Goal: Find specific page/section: Find specific page/section

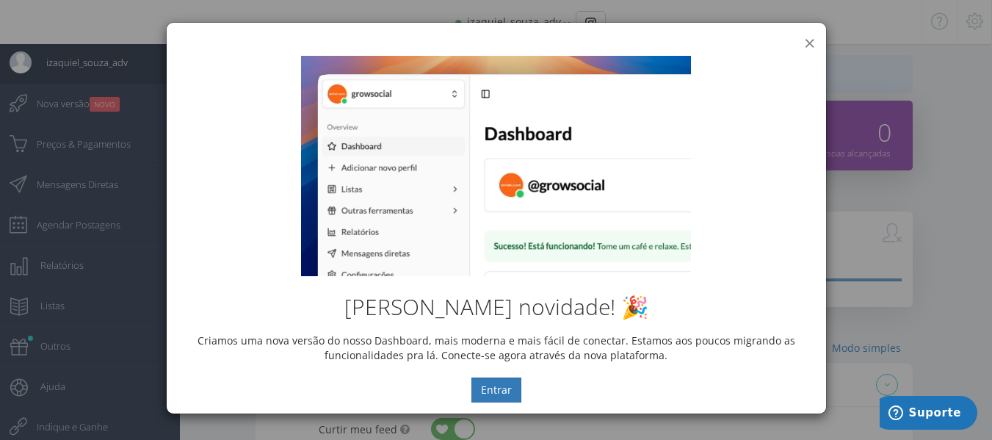
click at [811, 40] on button "×" at bounding box center [809, 43] width 11 height 20
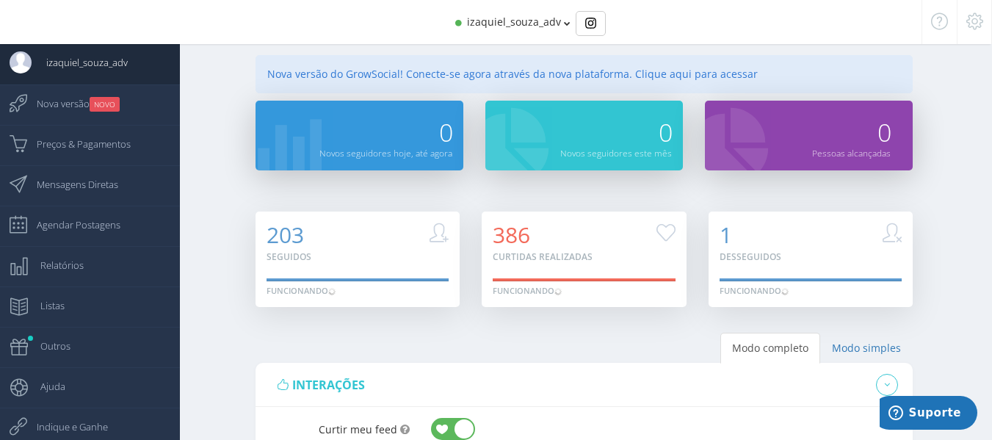
click at [564, 25] on icon at bounding box center [567, 23] width 7 height 10
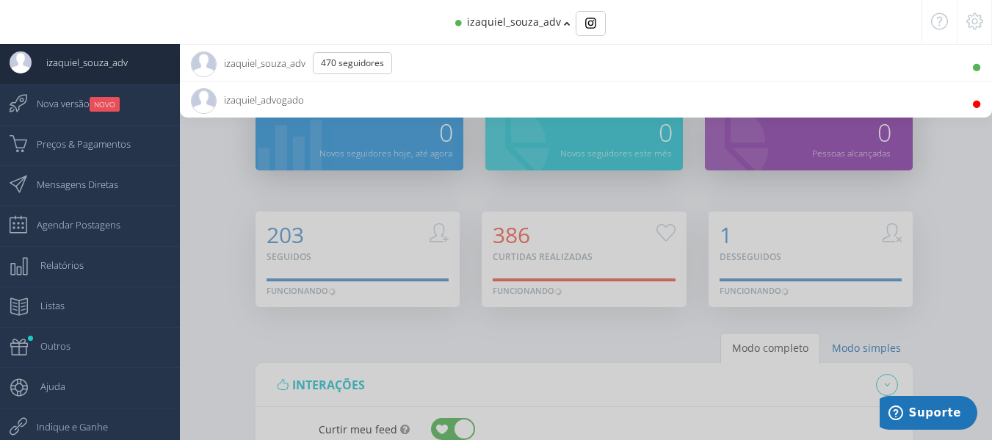
click at [196, 189] on div at bounding box center [496, 220] width 992 height 440
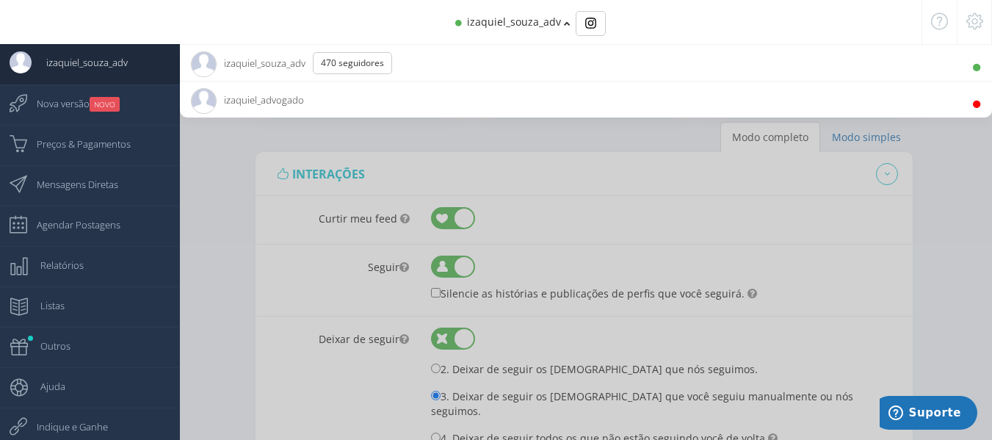
scroll to position [220, 0]
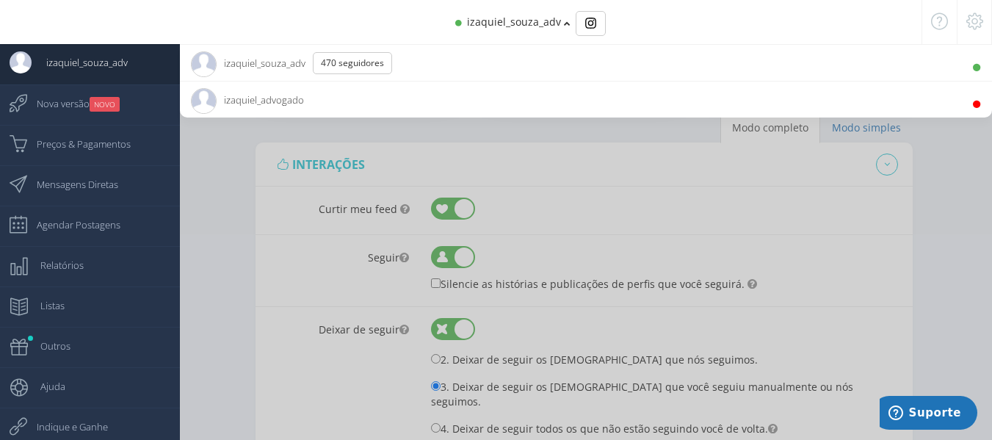
click at [209, 189] on div at bounding box center [496, 220] width 992 height 440
click at [262, 65] on span "izaquiel_souza_adv 470 Seguidores" at bounding box center [297, 63] width 212 height 37
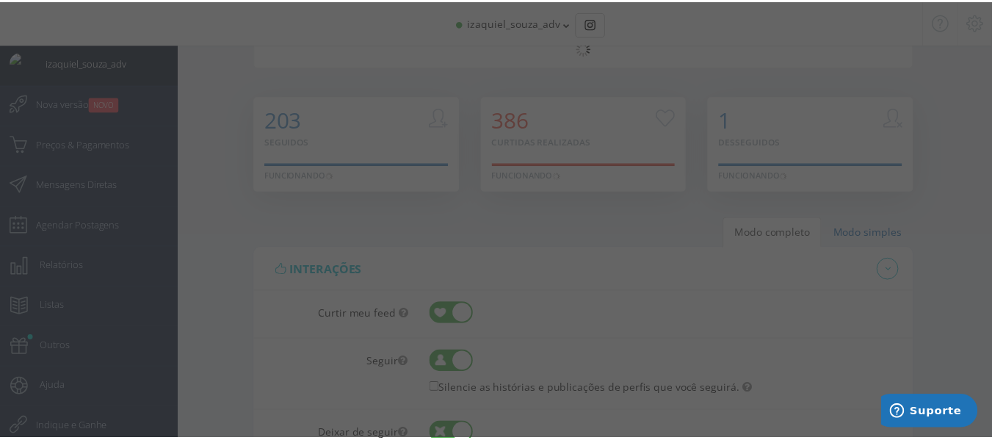
scroll to position [0, 0]
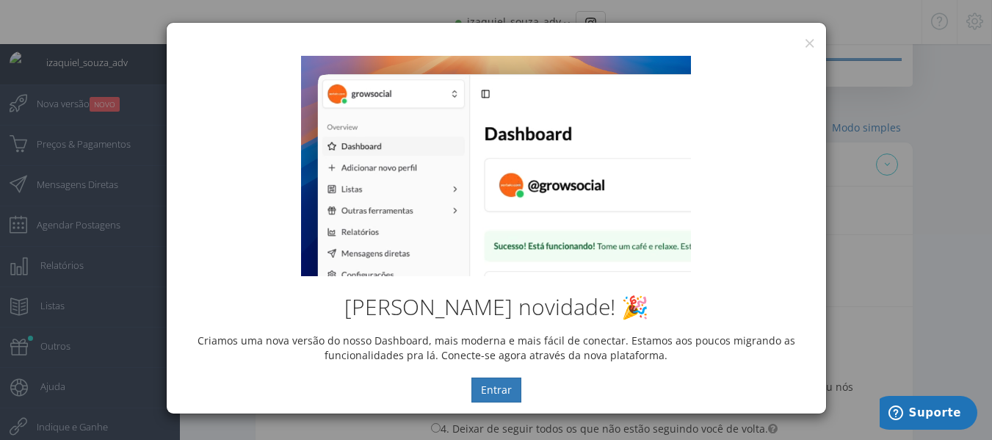
click at [806, 46] on div "[PERSON_NAME] novidade! 🎉 Criamos uma nova versão do nosso Dashboard, mais mode…" at bounding box center [496, 229] width 659 height 369
click at [808, 37] on button "×" at bounding box center [809, 43] width 11 height 20
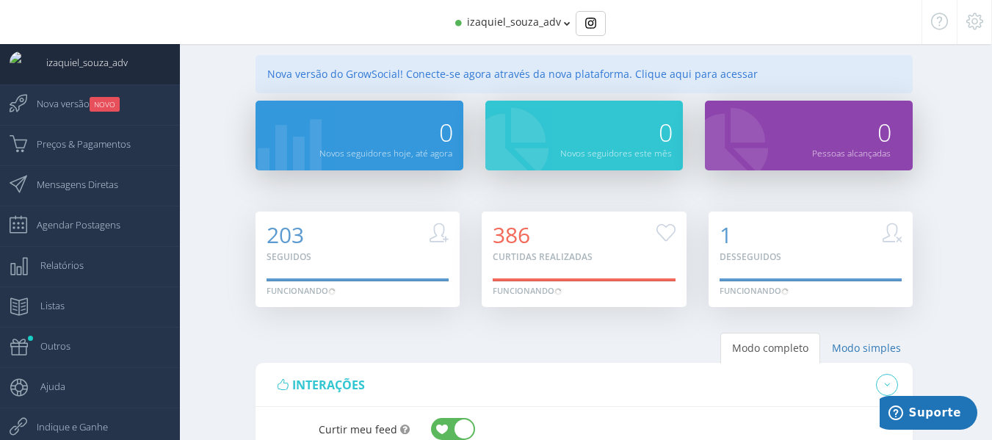
click at [979, 26] on icon at bounding box center [974, 21] width 17 height 10
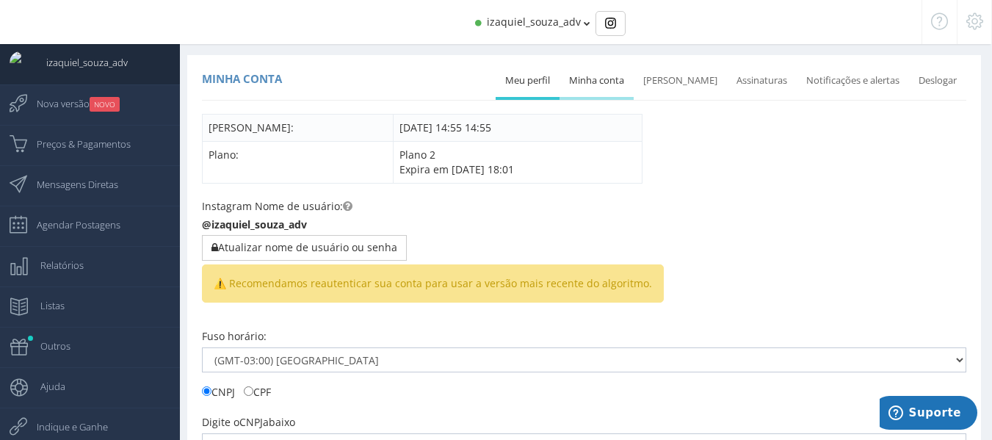
click at [626, 73] on link "Minha conta" at bounding box center [597, 81] width 74 height 32
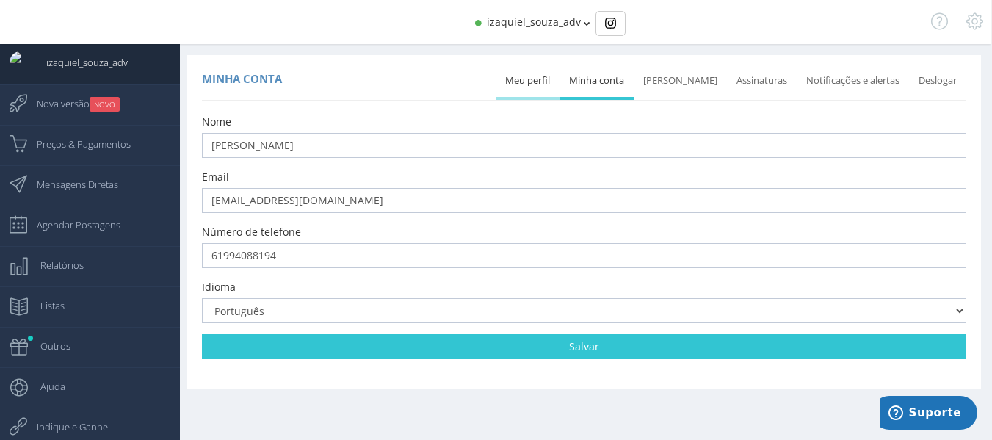
click at [549, 83] on link "Meu perfil" at bounding box center [528, 81] width 64 height 32
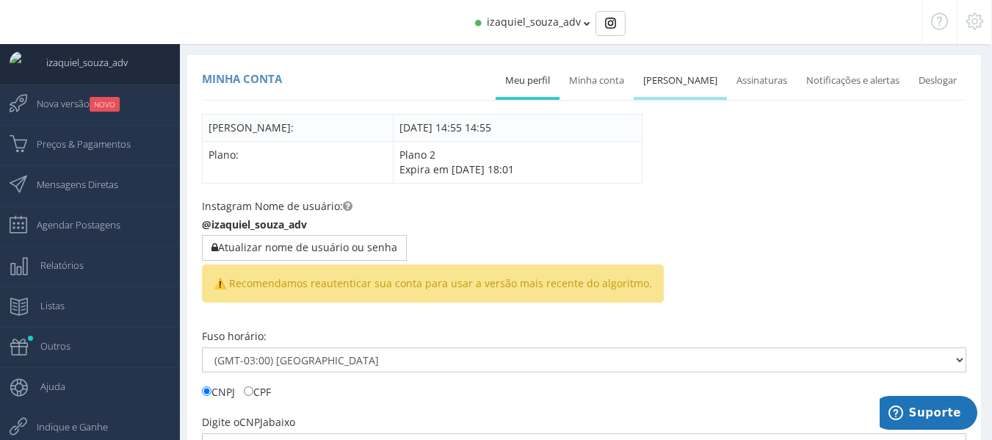
click at [662, 86] on link "[PERSON_NAME]" at bounding box center [680, 81] width 93 height 32
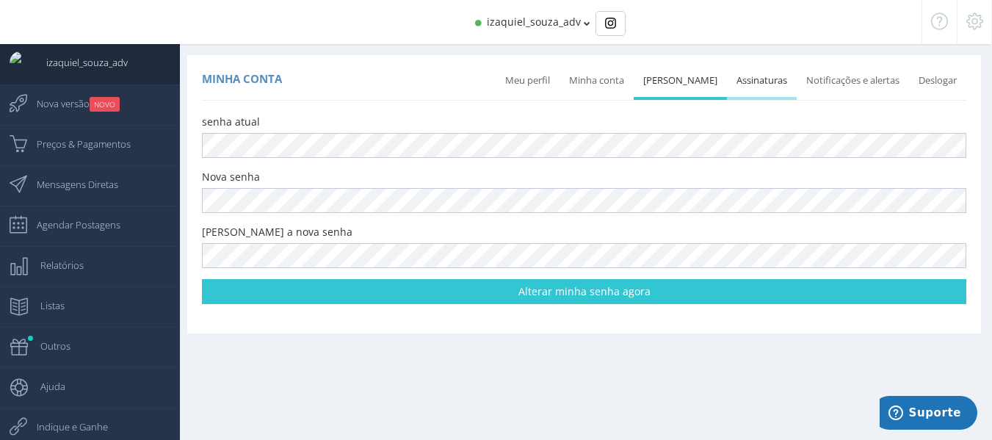
click at [753, 87] on link "Assinaturas" at bounding box center [762, 81] width 70 height 32
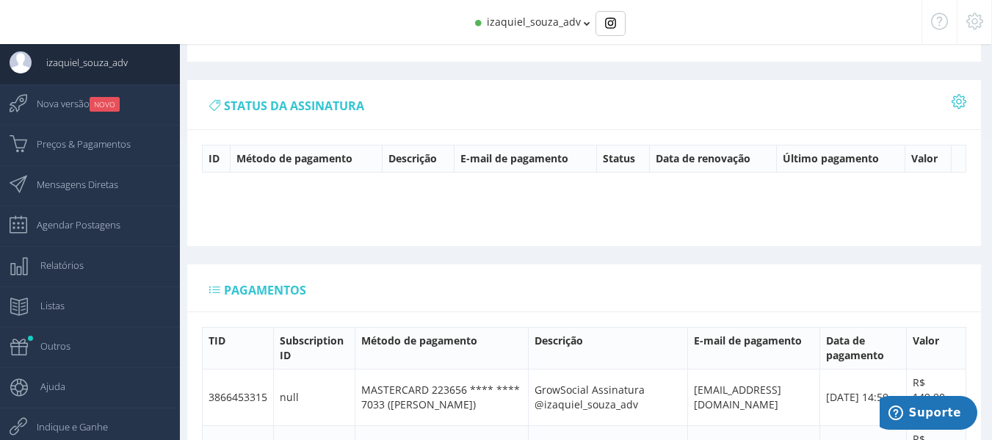
scroll to position [303, 0]
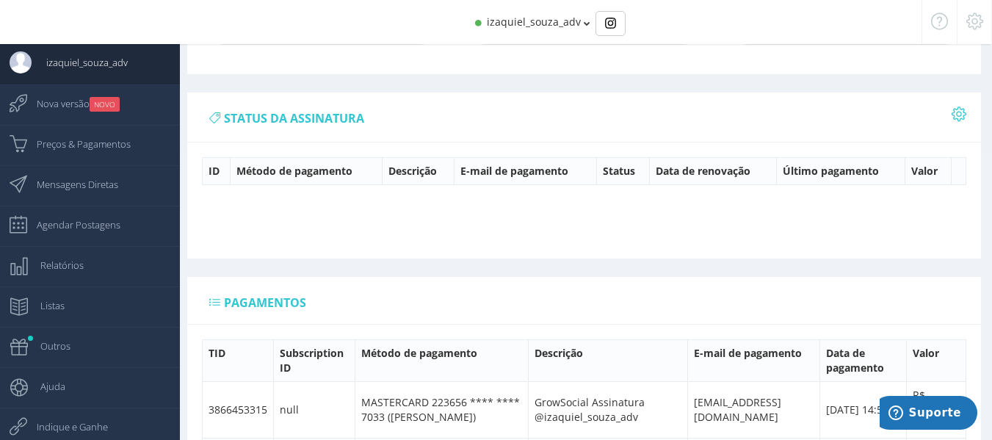
click at [211, 303] on icon at bounding box center [214, 302] width 11 height 10
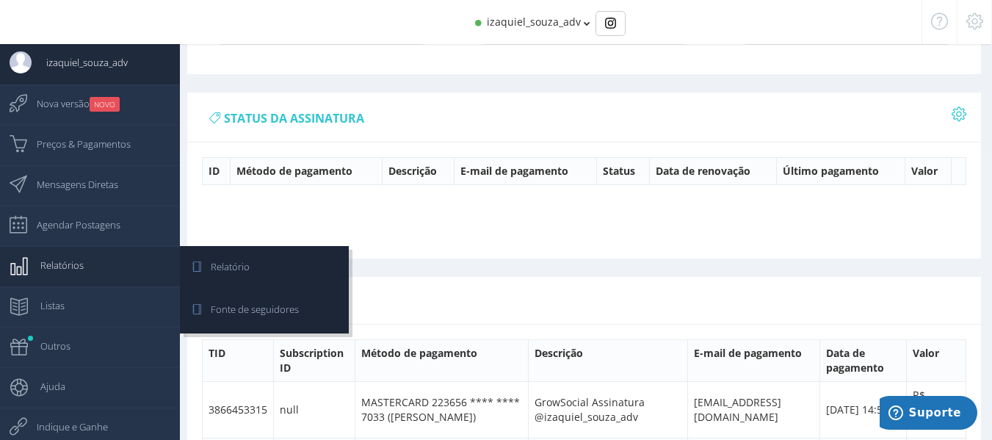
click at [98, 275] on link "Relatórios" at bounding box center [90, 266] width 180 height 40
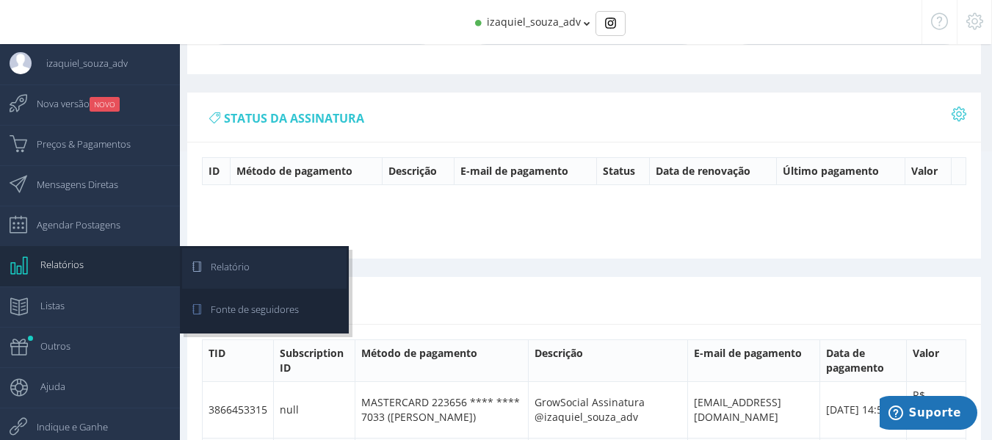
click at [244, 280] on span "Relatório" at bounding box center [223, 266] width 54 height 37
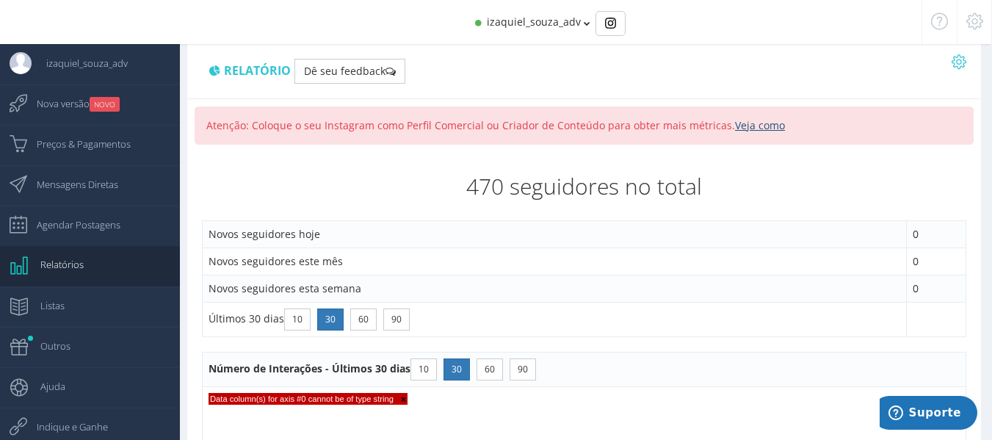
click at [752, 127] on link "Veja como" at bounding box center [760, 125] width 50 height 14
